Goal: Information Seeking & Learning: Understand process/instructions

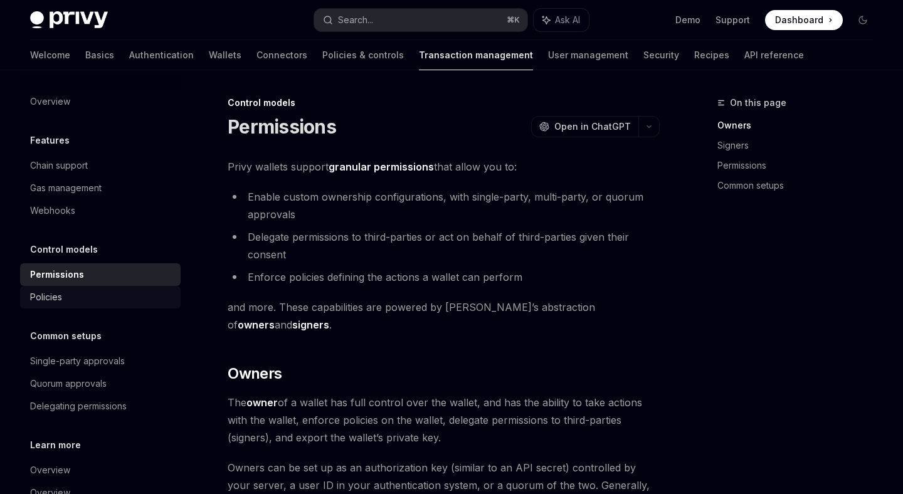
click at [96, 293] on div "Policies" at bounding box center [101, 297] width 143 height 15
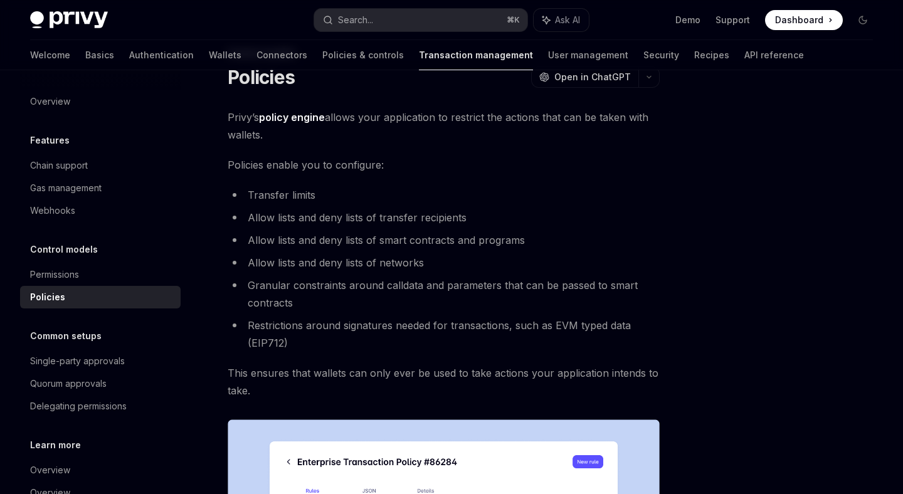
scroll to position [50, 0]
click at [318, 238] on li "Allow lists and deny lists of smart contracts and programs" at bounding box center [444, 240] width 432 height 18
click at [327, 238] on li "Allow lists and deny lists of smart contracts and programs" at bounding box center [444, 240] width 432 height 18
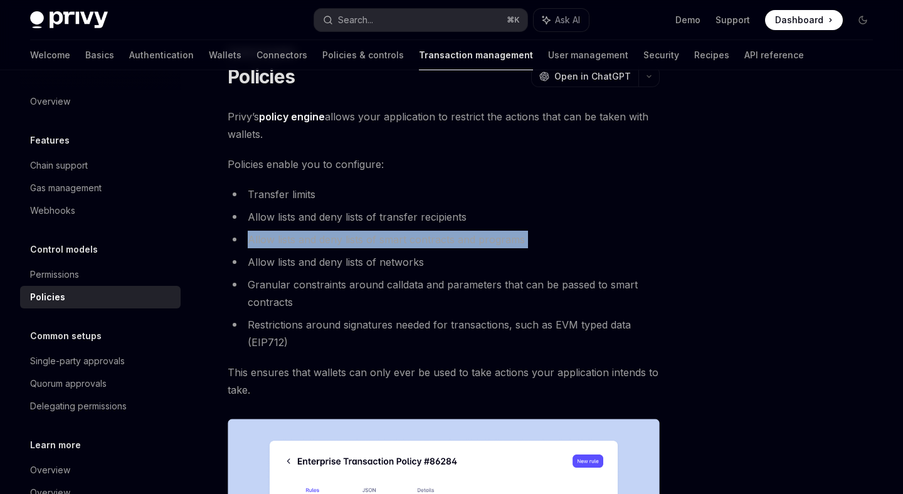
click at [327, 238] on li "Allow lists and deny lists of smart contracts and programs" at bounding box center [444, 240] width 432 height 18
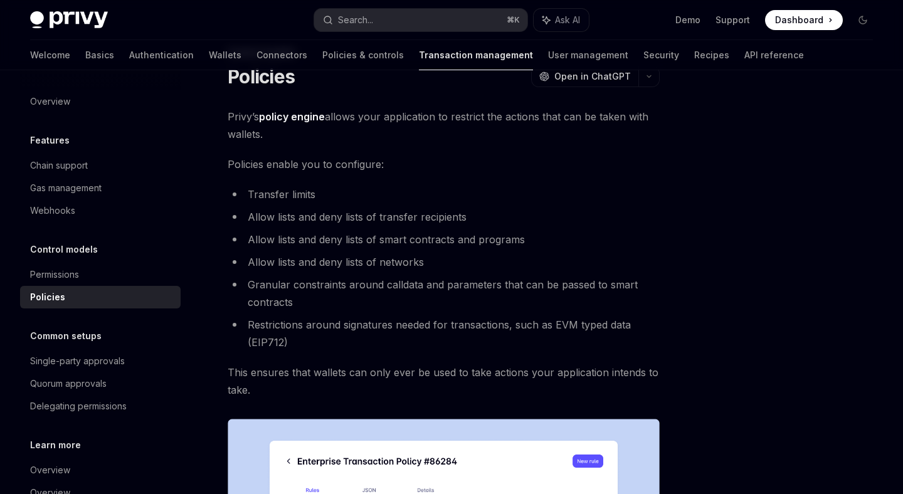
click at [325, 263] on li "Allow lists and deny lists of networks" at bounding box center [444, 262] width 432 height 18
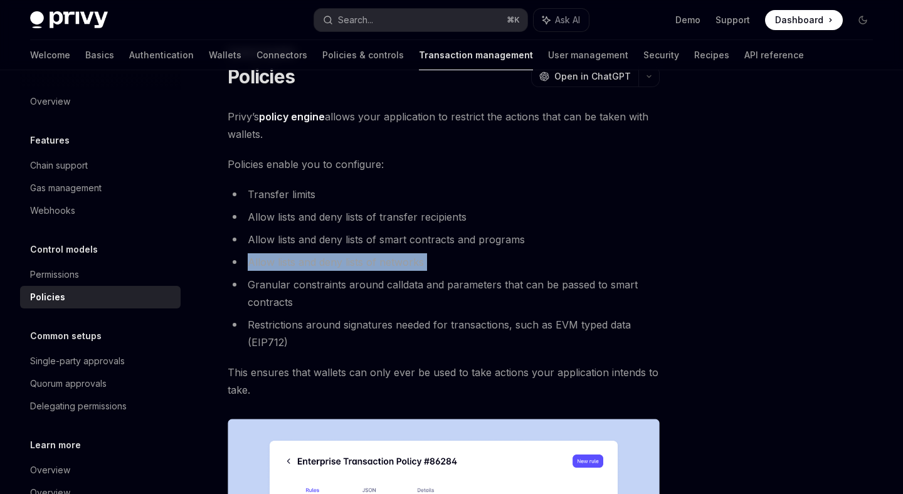
click at [325, 263] on li "Allow lists and deny lists of networks" at bounding box center [444, 262] width 432 height 18
click at [325, 261] on li "Allow lists and deny lists of networks" at bounding box center [444, 262] width 432 height 18
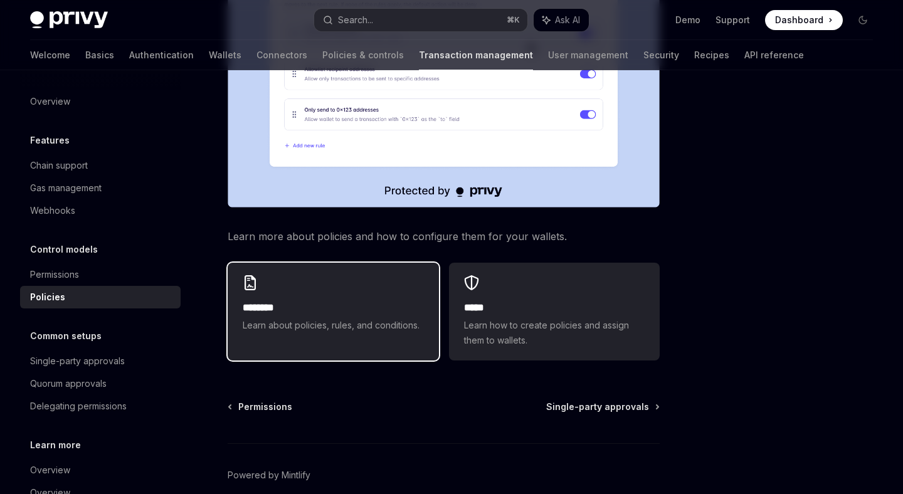
scroll to position [573, 0]
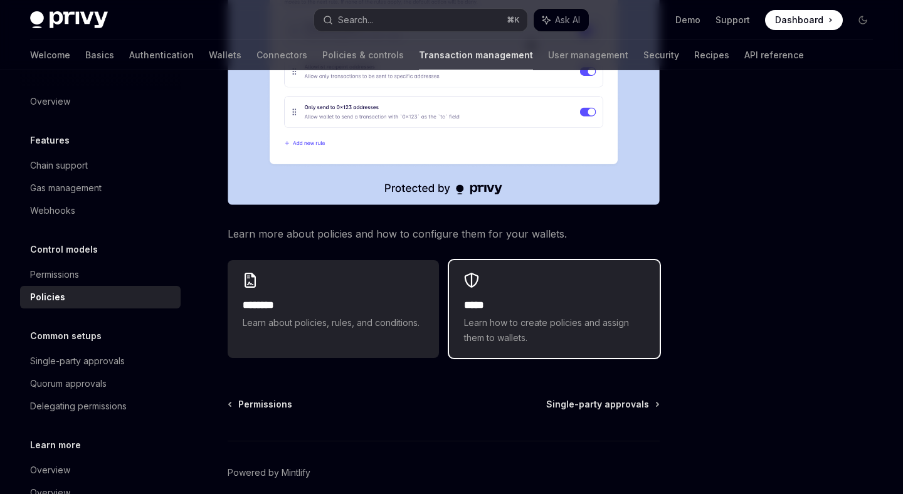
click at [532, 324] on span "Learn how to create policies and assign them to wallets." at bounding box center [554, 330] width 181 height 30
type textarea "*"
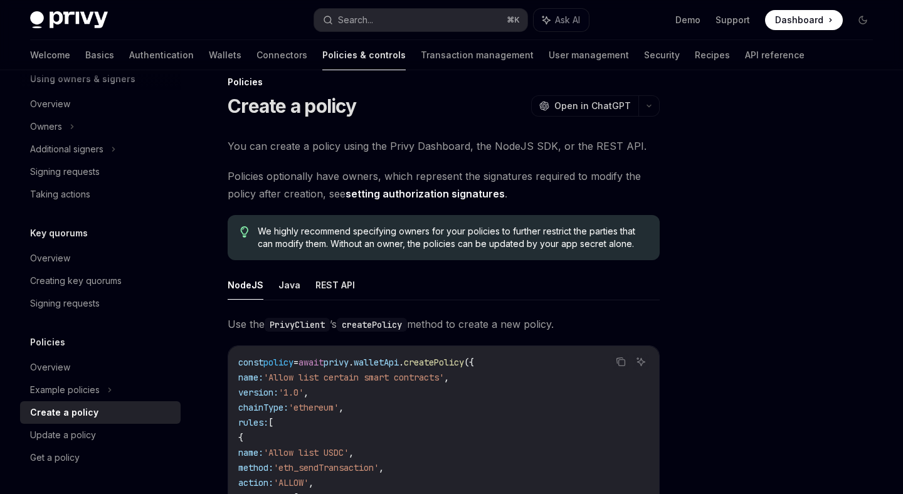
scroll to position [19, 0]
click at [329, 176] on span "Policies optionally have owners, which represent the signatures required to mod…" at bounding box center [444, 186] width 432 height 35
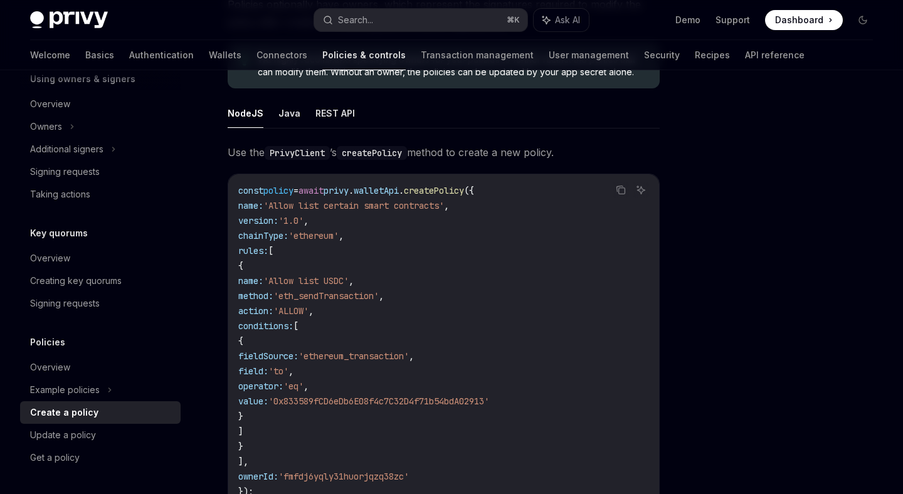
scroll to position [0, 0]
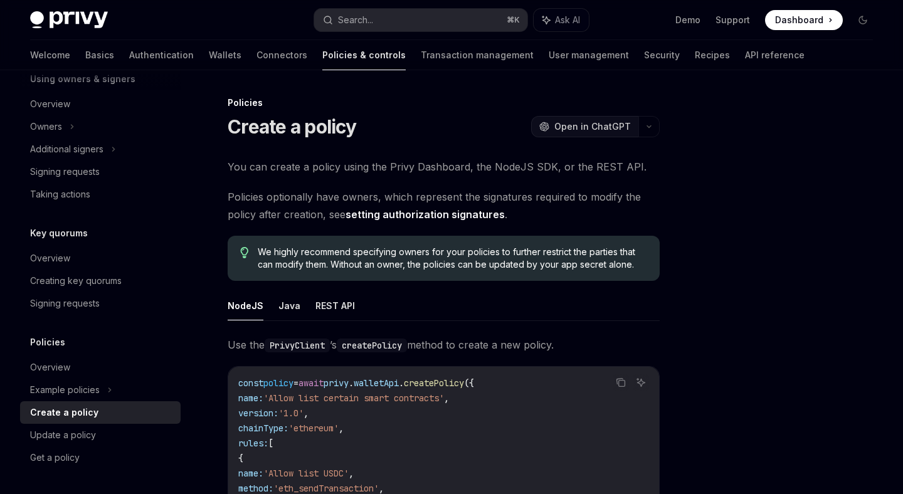
click at [594, 127] on span "Open in ChatGPT" at bounding box center [592, 126] width 77 height 13
click at [338, 300] on button "REST API" at bounding box center [335, 305] width 40 height 29
type textarea "*"
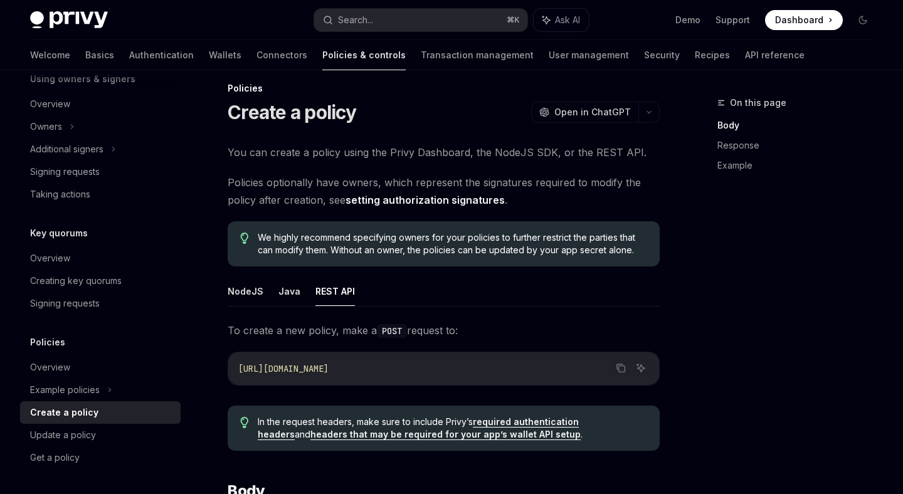
scroll to position [16, 0]
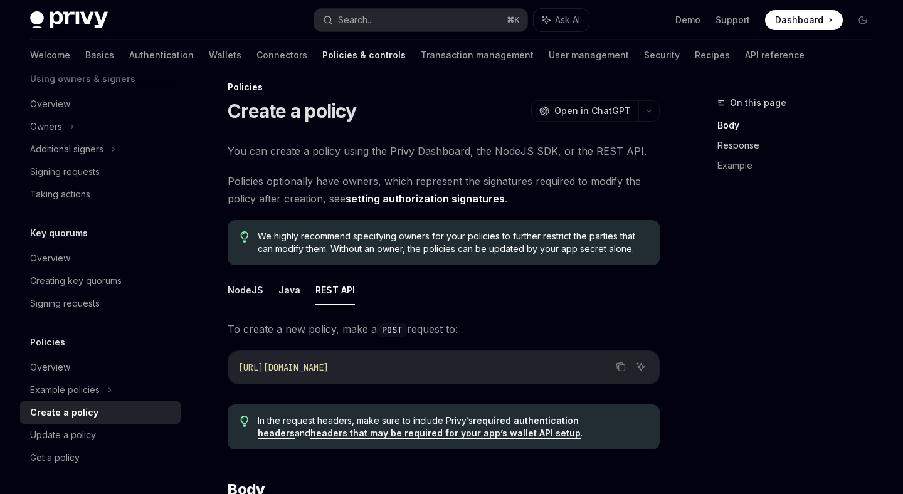
click at [746, 151] on link "Response" at bounding box center [800, 145] width 166 height 20
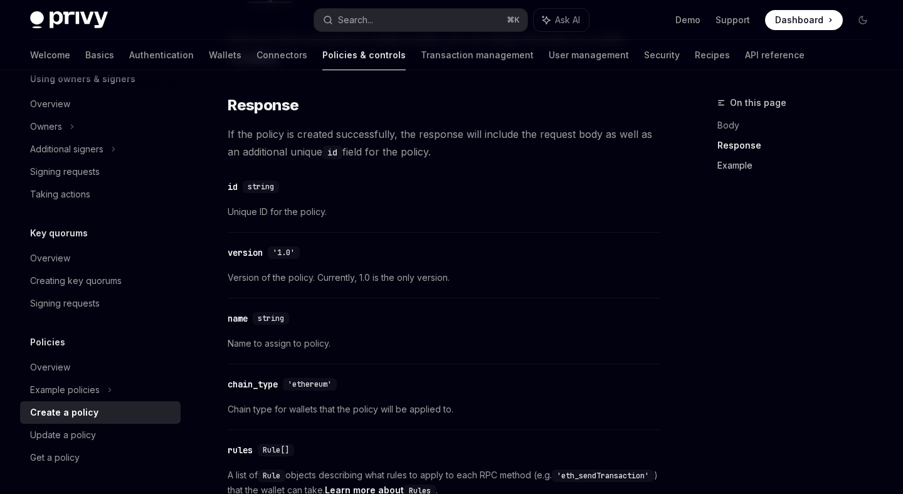
click at [739, 172] on link "Example" at bounding box center [800, 166] width 166 height 20
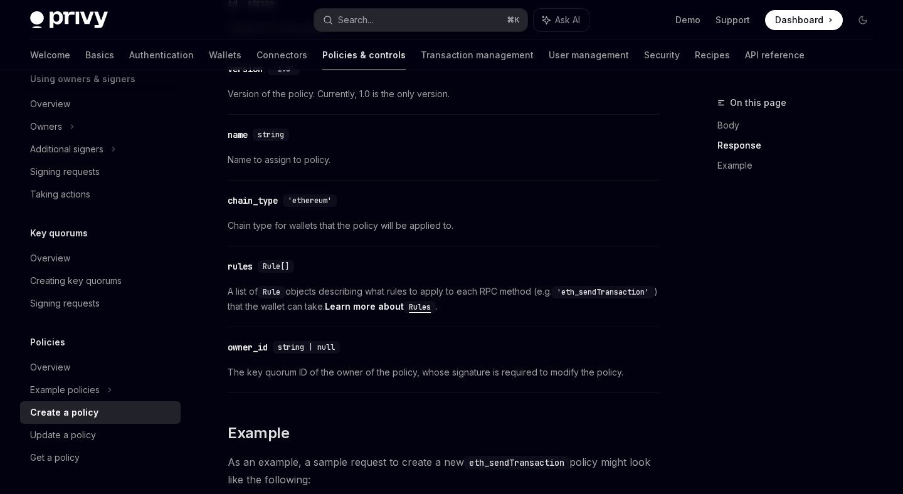
scroll to position [1196, 0]
